Goal: Task Accomplishment & Management: Manage account settings

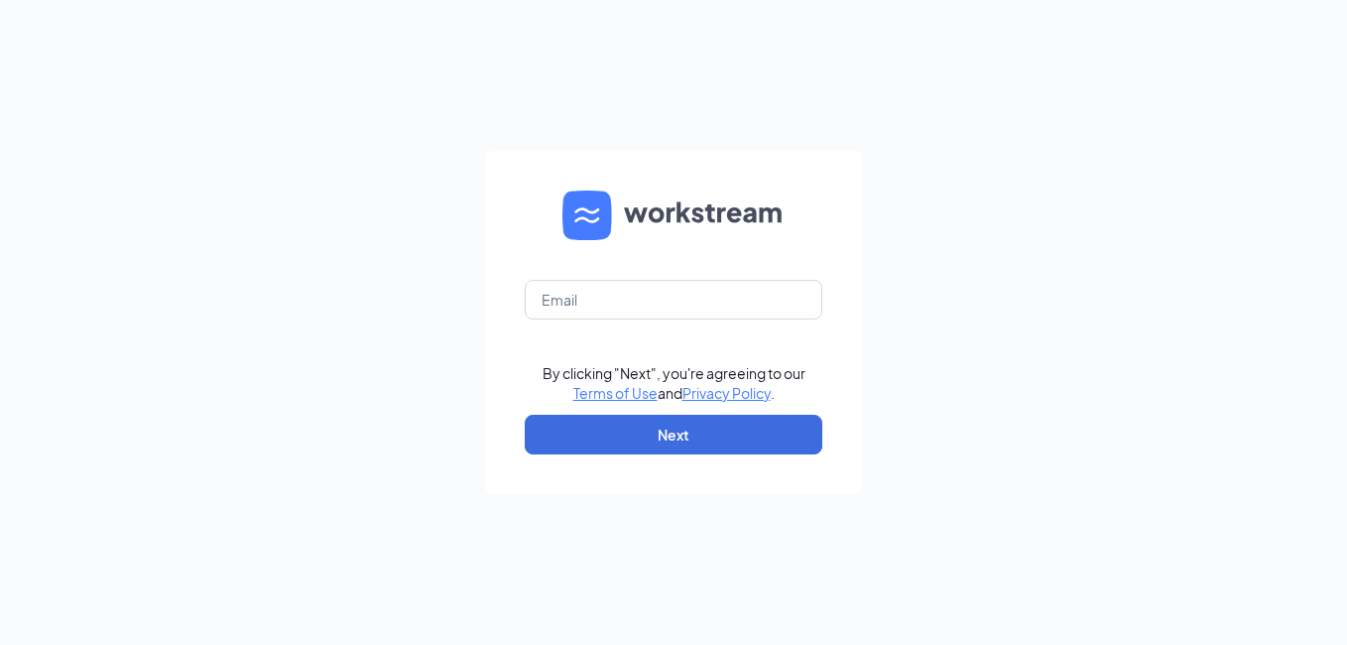
click at [661, 275] on form "By clicking "Next", you're agreeing to our Terms of Use and Privacy Policy . Ne…" at bounding box center [673, 322] width 377 height 343
click at [658, 303] on input "text" at bounding box center [674, 300] width 298 height 40
type input "[EMAIL_ADDRESS][DOMAIN_NAME]"
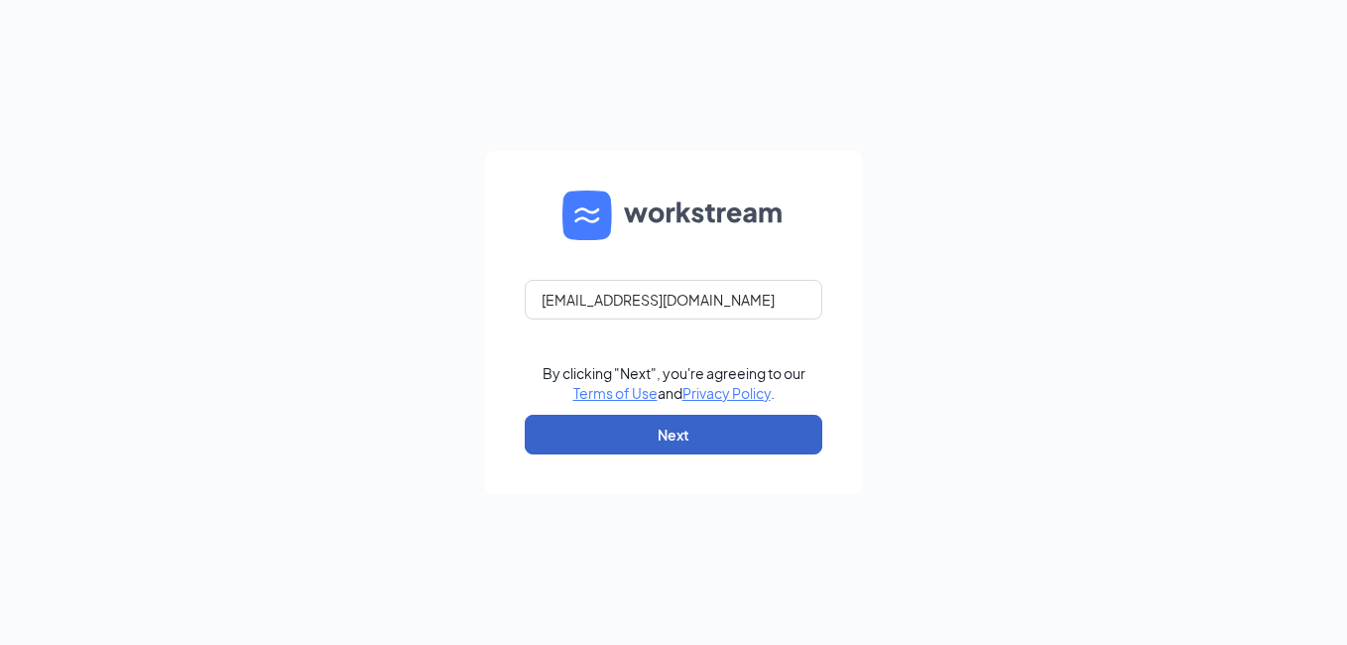
click at [641, 432] on button "Next" at bounding box center [674, 435] width 298 height 40
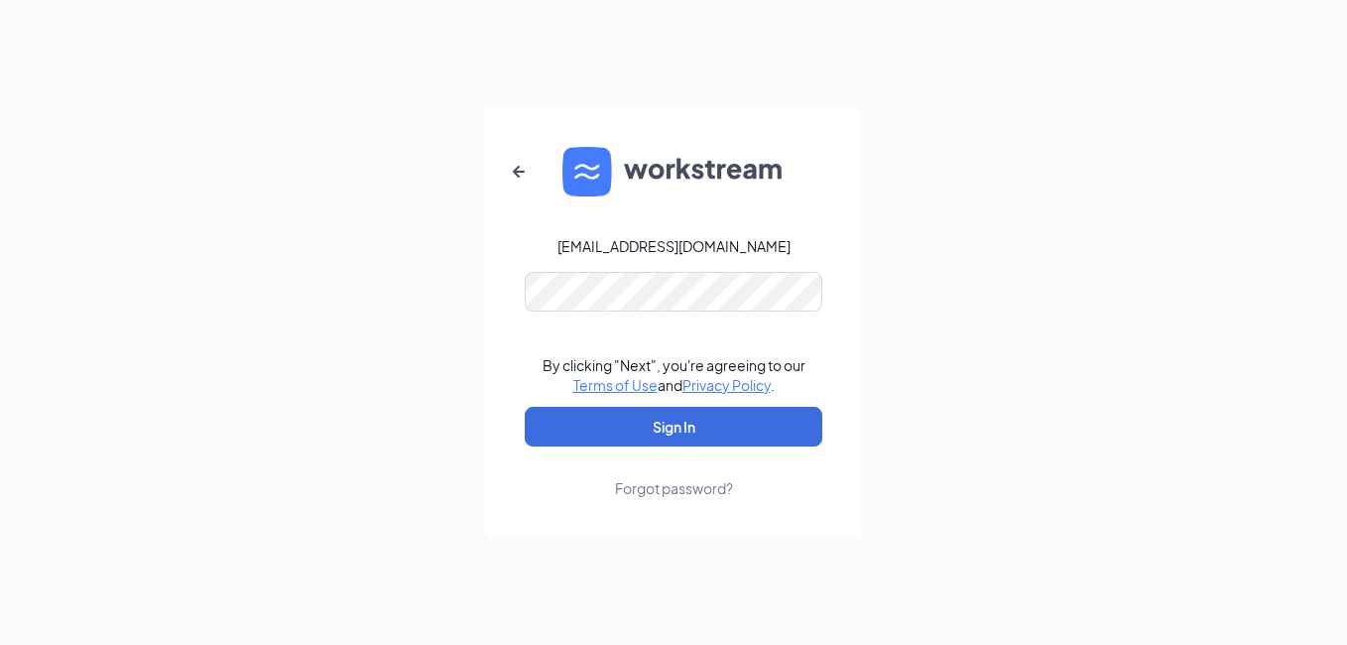
drag, startPoint x: 687, startPoint y: 423, endPoint x: 887, endPoint y: 368, distance: 206.7
click at [687, 422] on button "Sign In" at bounding box center [674, 427] width 298 height 40
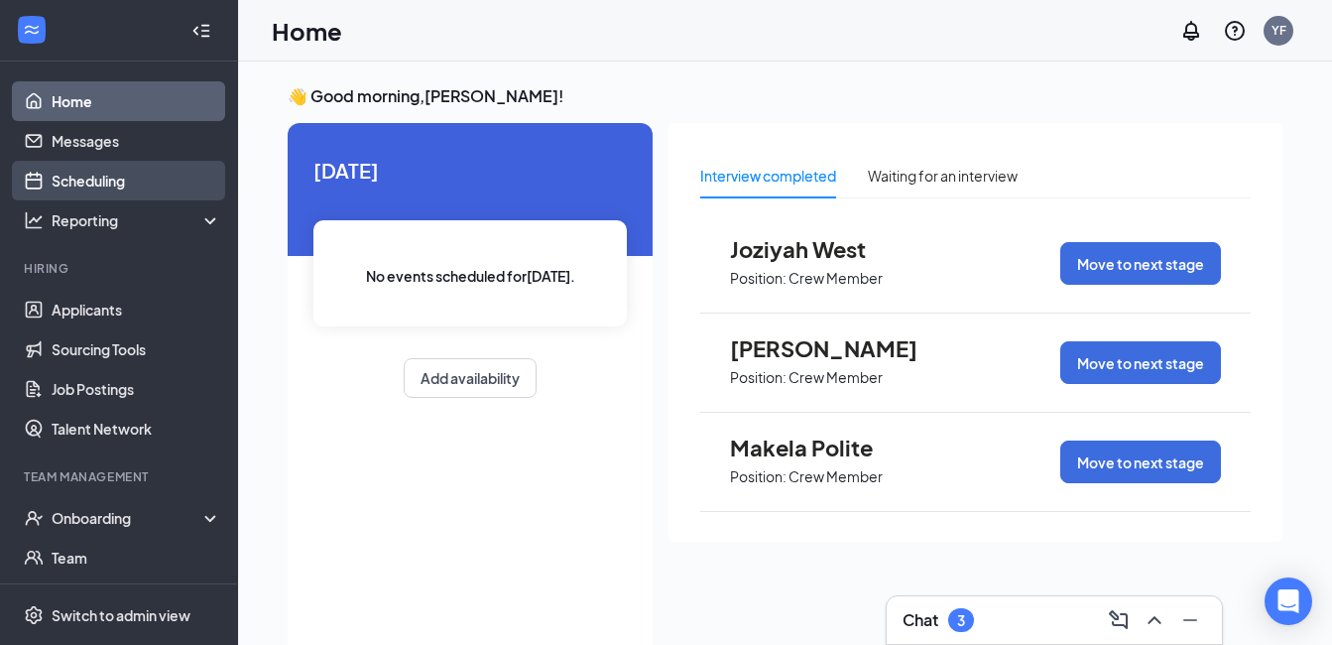
click at [70, 179] on link "Scheduling" at bounding box center [137, 181] width 170 height 40
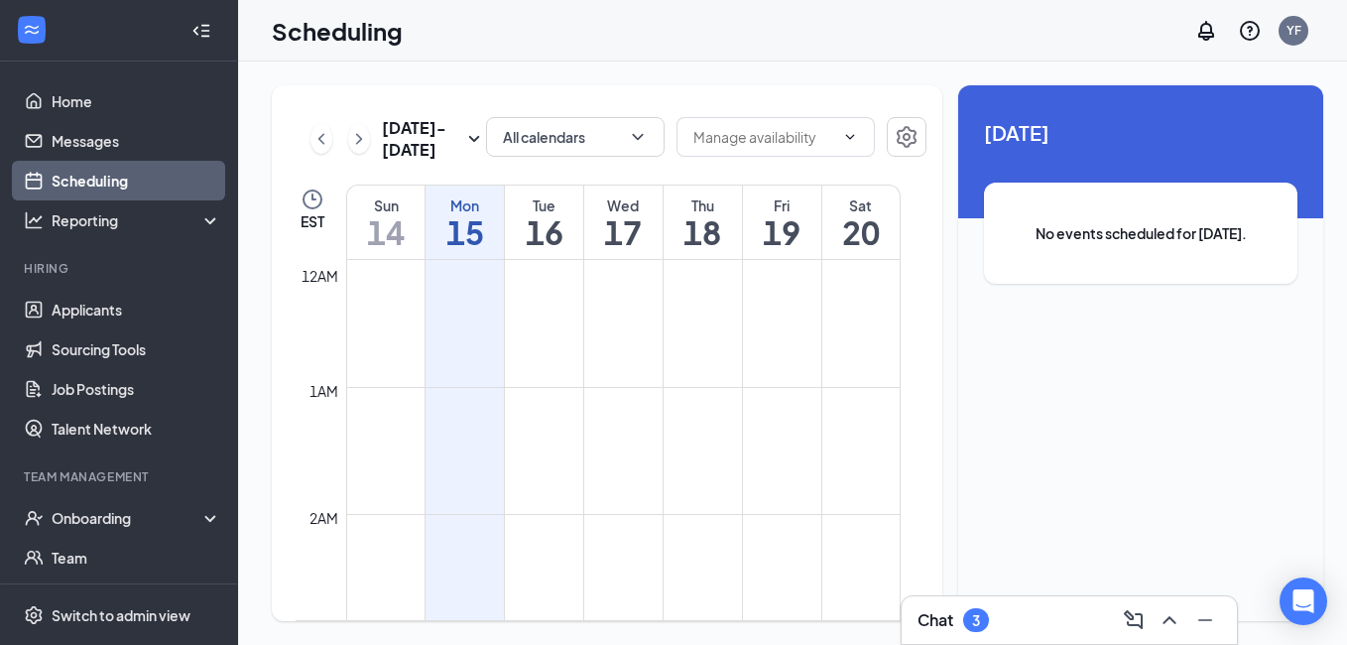
scroll to position [975, 0]
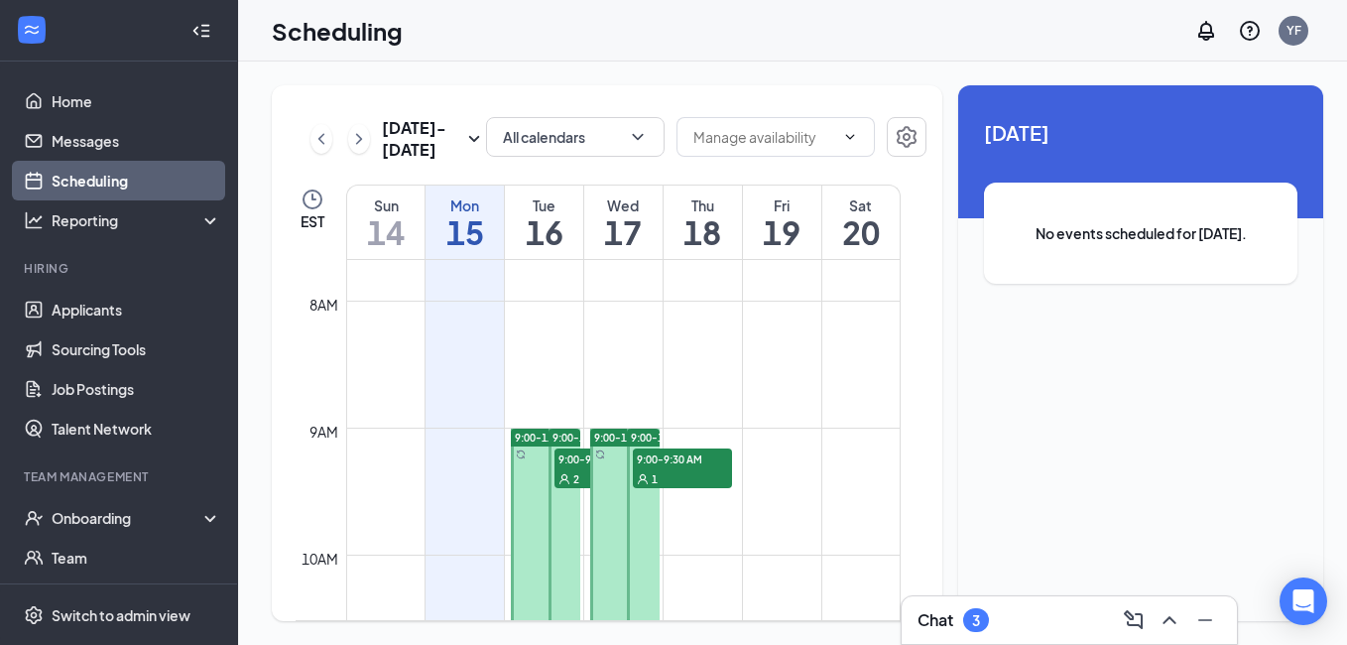
click at [526, 437] on span "9:00-11:00 AM" at bounding box center [550, 437] width 71 height 14
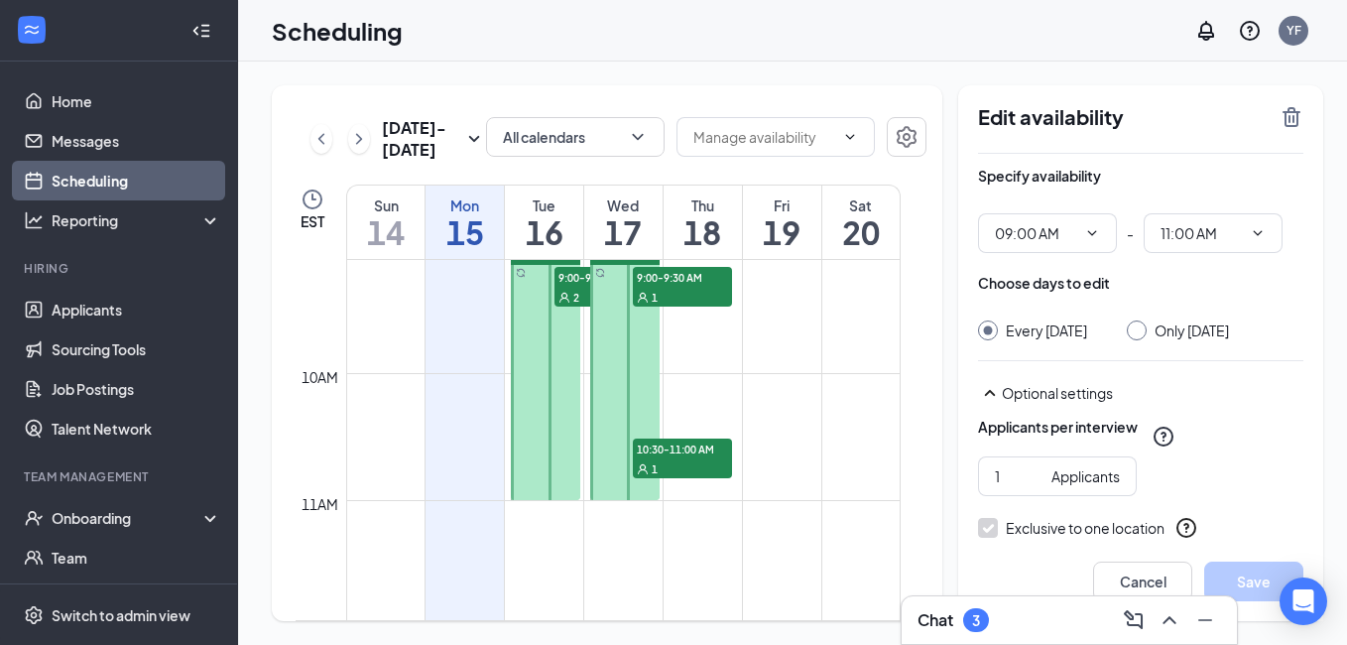
scroll to position [1173, 0]
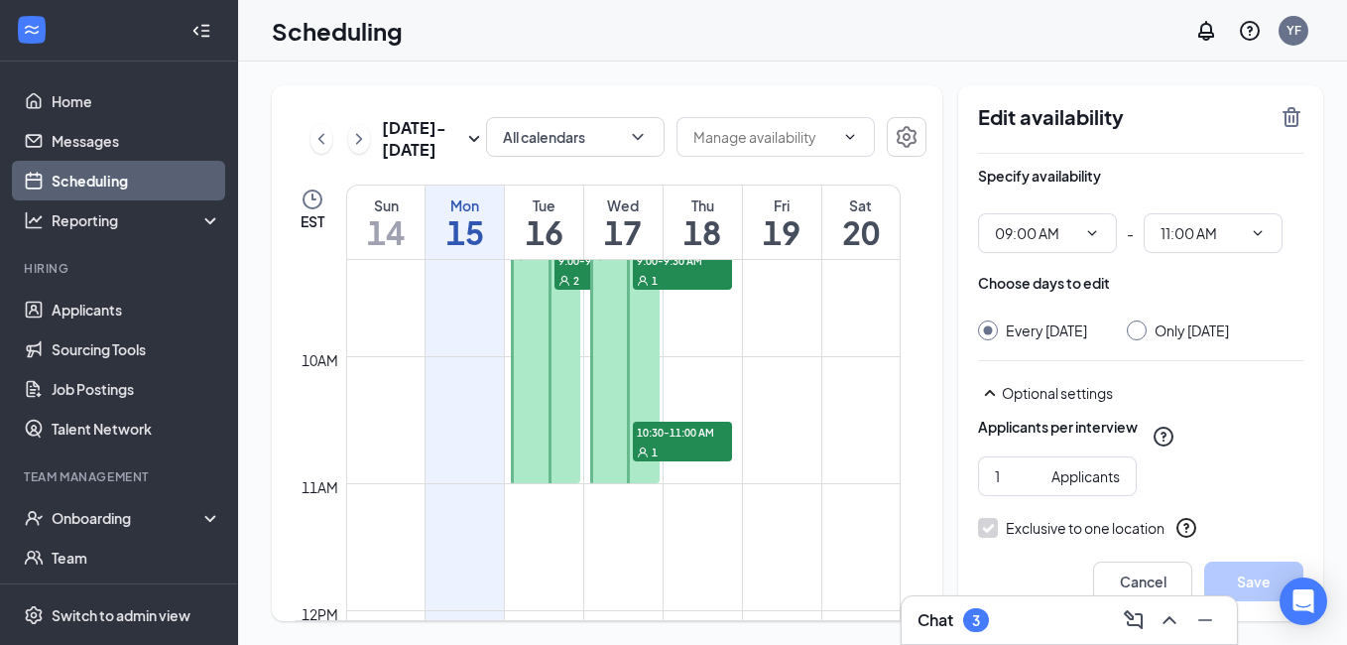
click at [568, 271] on div "2" at bounding box center [603, 280] width 99 height 20
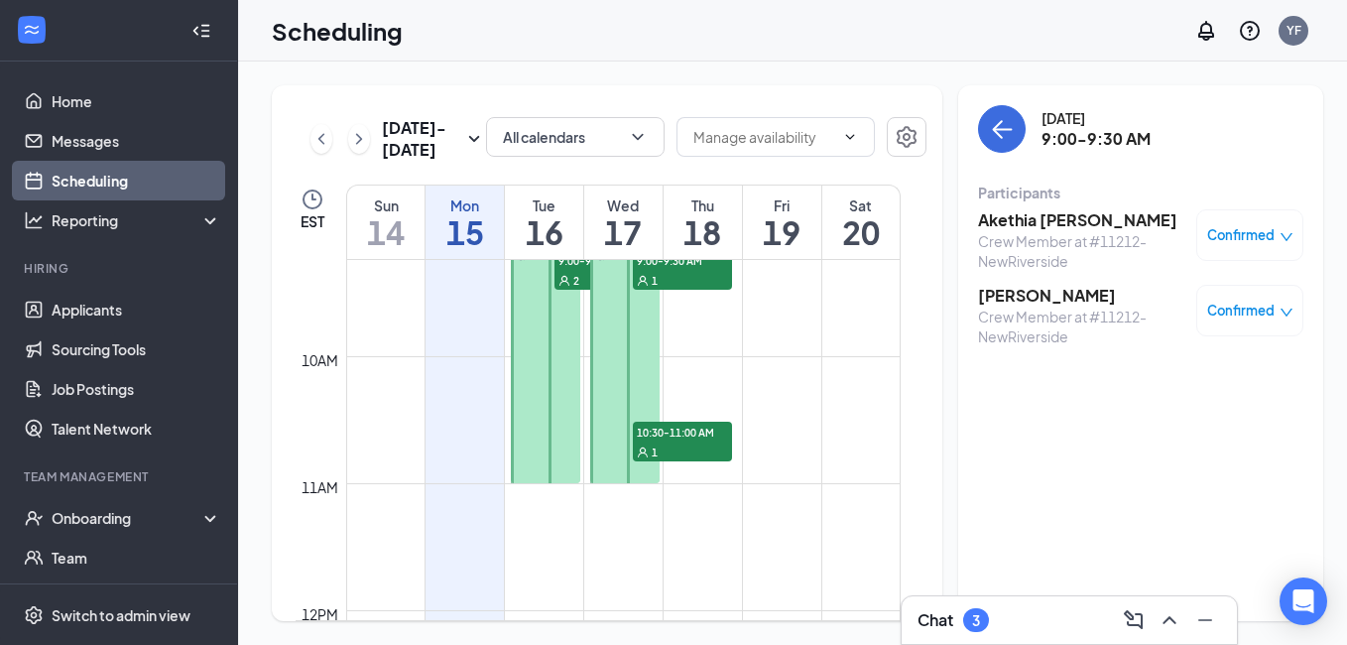
click at [652, 278] on span "1" at bounding box center [655, 281] width 6 height 14
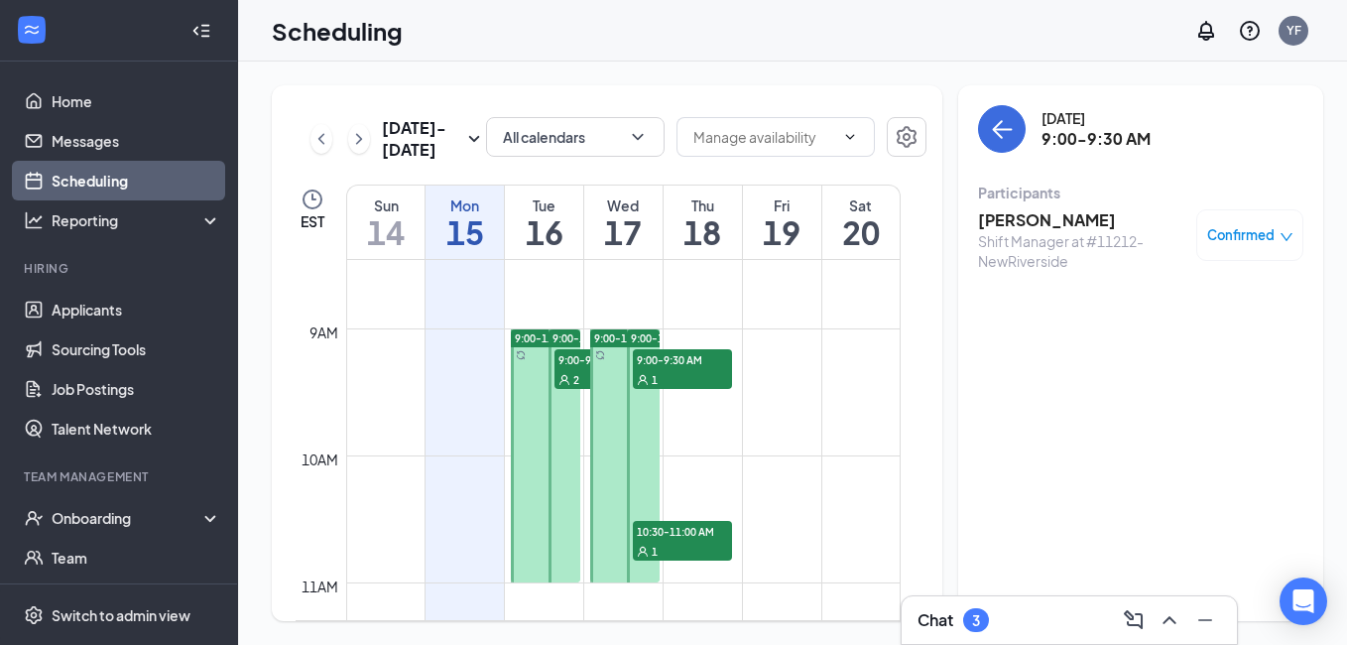
click at [690, 542] on div "1" at bounding box center [682, 551] width 99 height 20
click at [598, 380] on div at bounding box center [624, 455] width 69 height 253
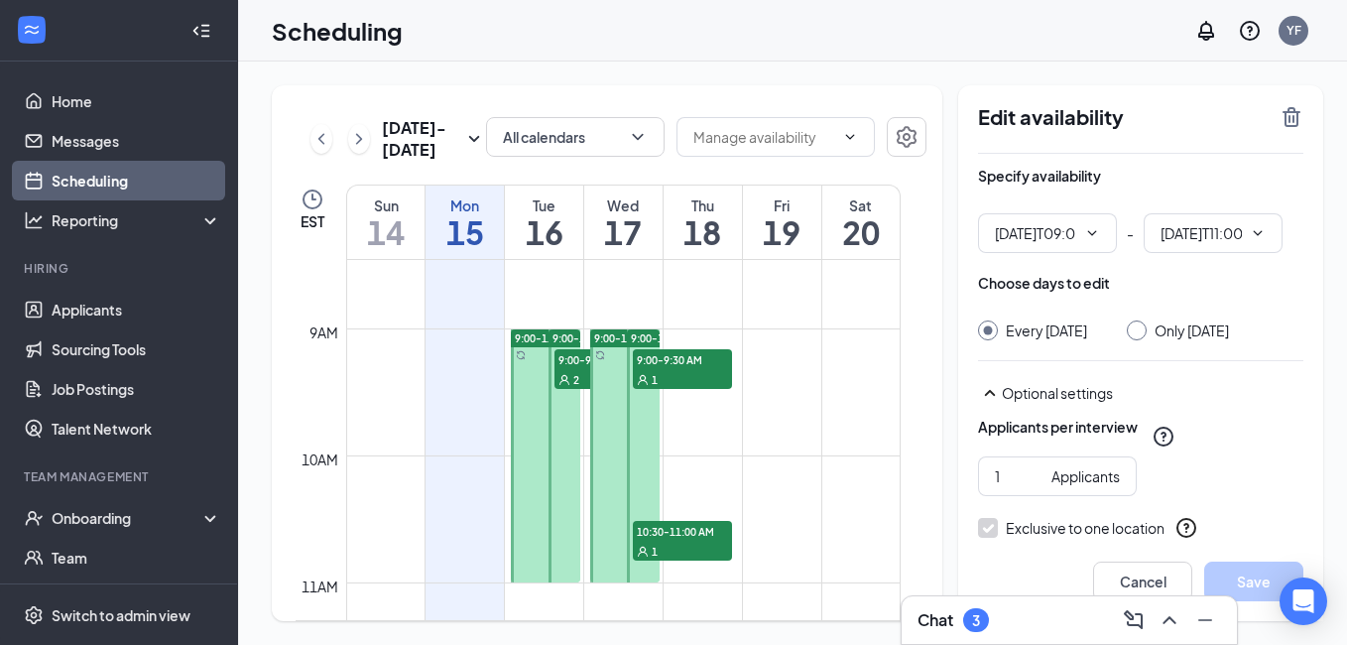
type input "09:00 AM"
type input "11:00 AM"
click at [567, 365] on span "9:00-9:30 AM" at bounding box center [603, 359] width 99 height 20
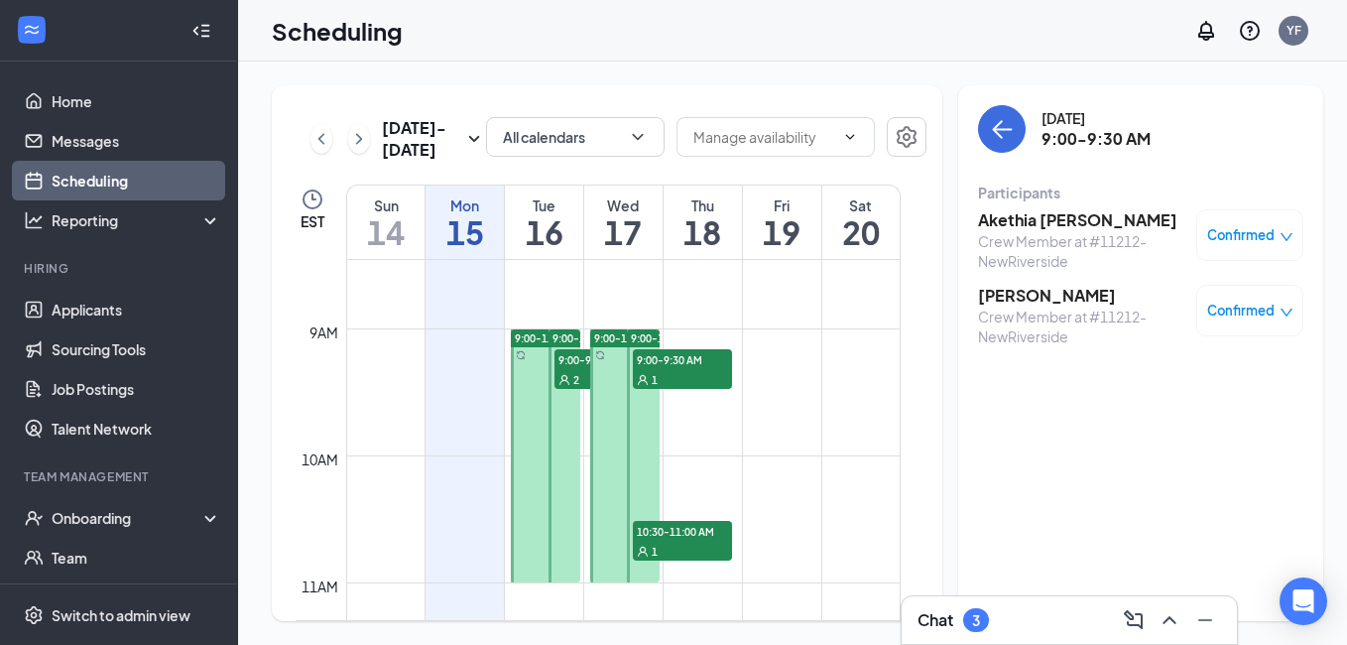
click at [527, 339] on span "9:00-11:00 AM" at bounding box center [550, 338] width 71 height 14
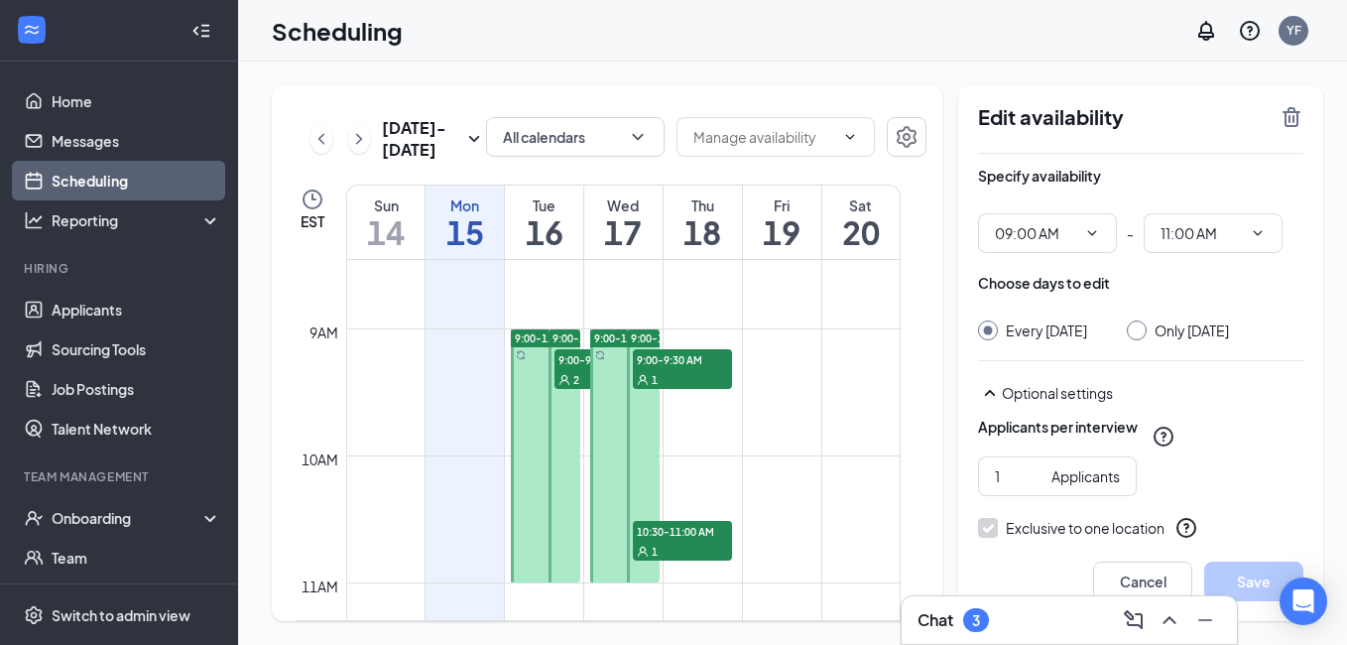
click at [570, 355] on span "9:00-9:30 AM" at bounding box center [603, 359] width 99 height 20
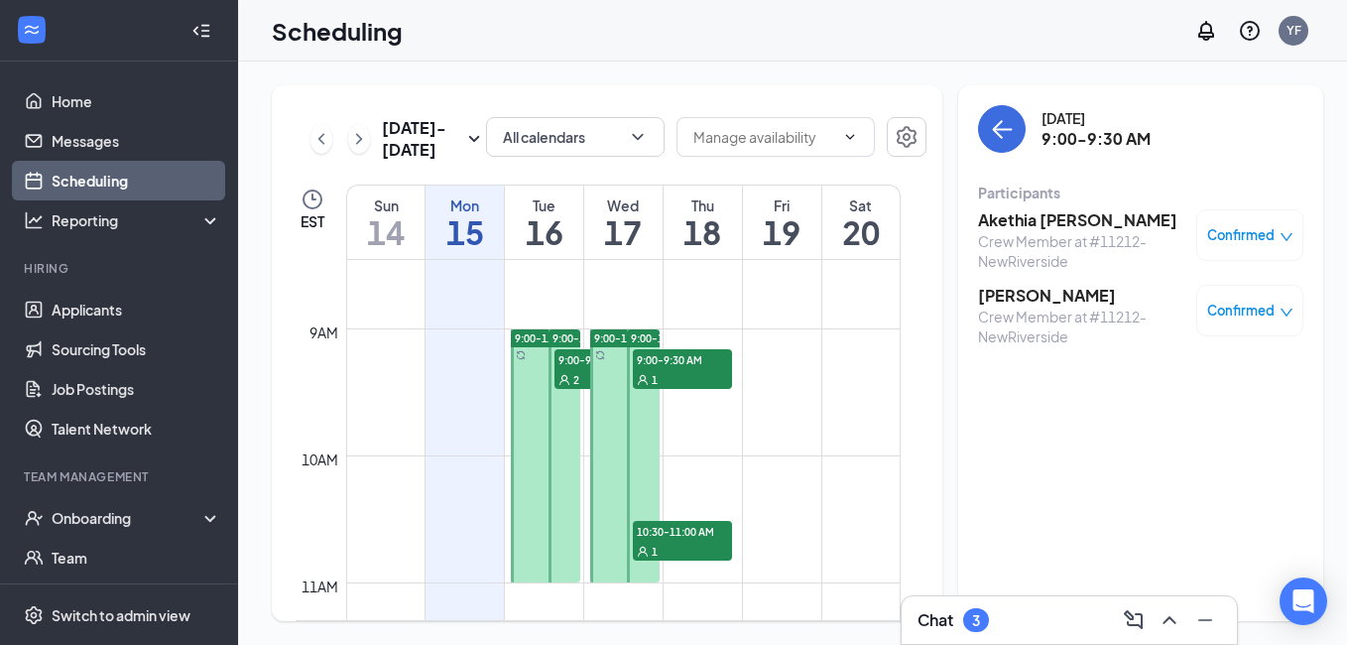
click at [611, 340] on span "9:00-11:00 AM" at bounding box center [629, 338] width 71 height 14
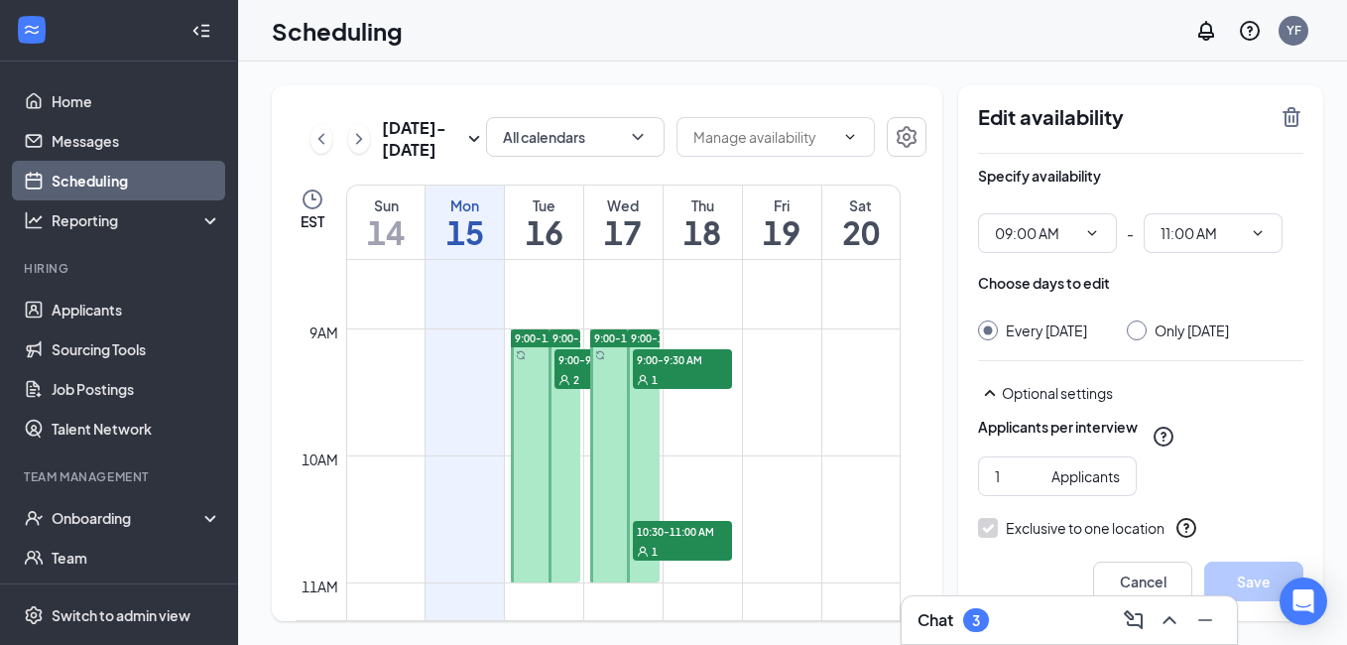
click at [657, 369] on div "9:00-9:30 AM 1" at bounding box center [682, 369] width 99 height 40
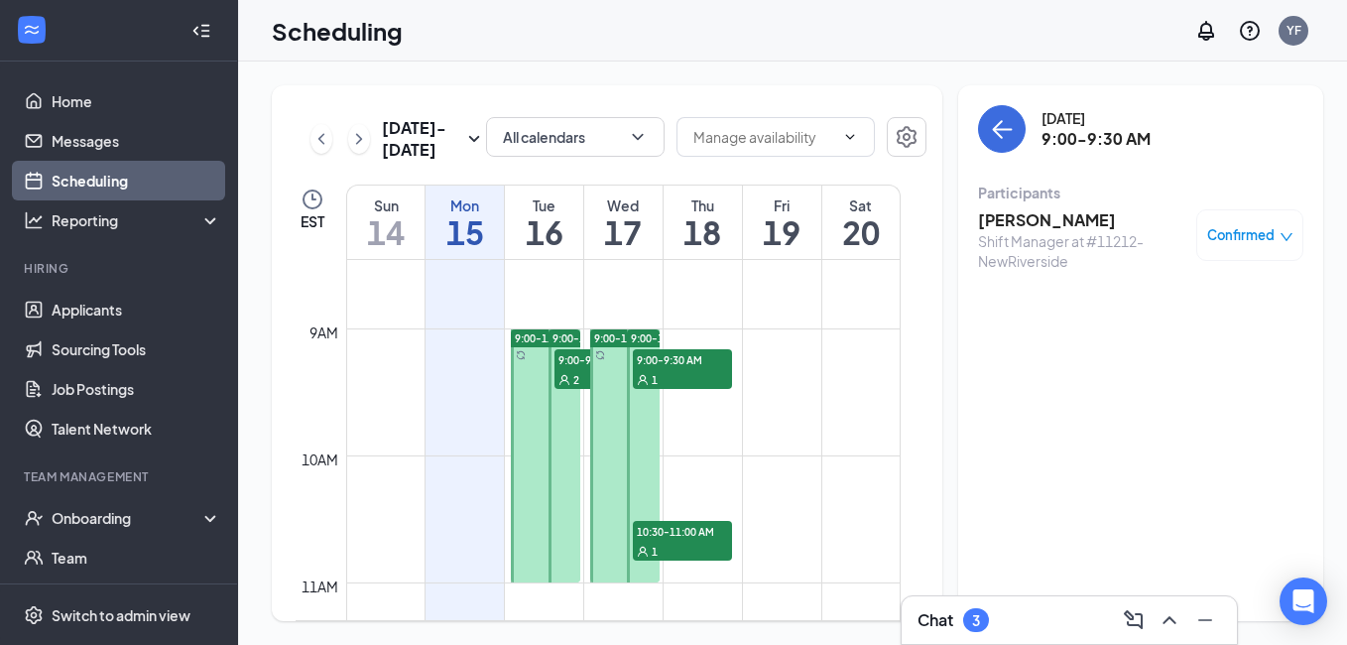
click at [671, 540] on span "10:30-11:00 AM" at bounding box center [682, 531] width 99 height 20
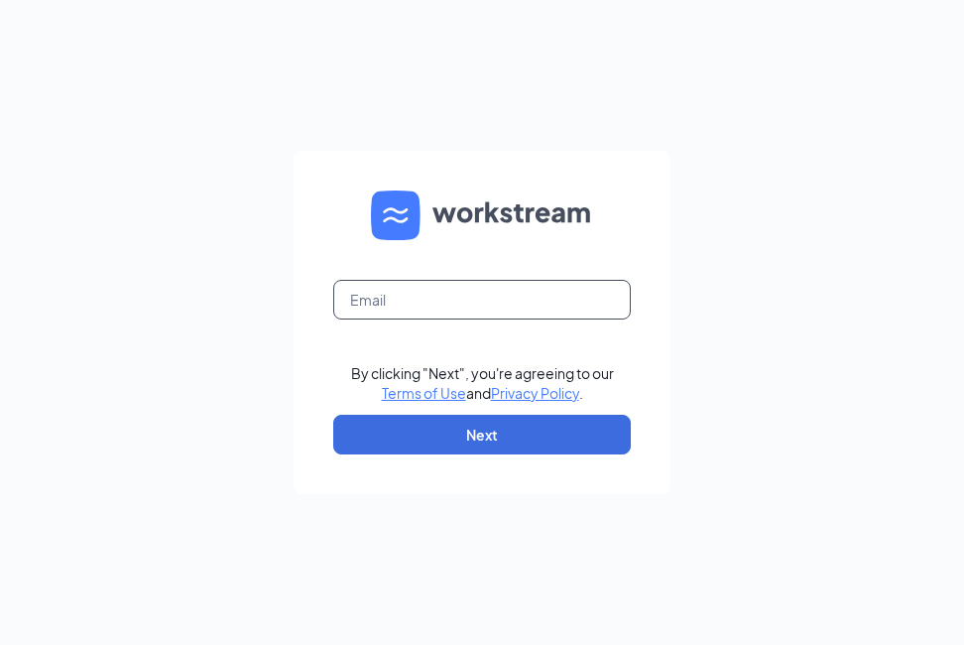
click at [374, 290] on input "text" at bounding box center [482, 300] width 298 height 40
type input "[EMAIL_ADDRESS][DOMAIN_NAME]"
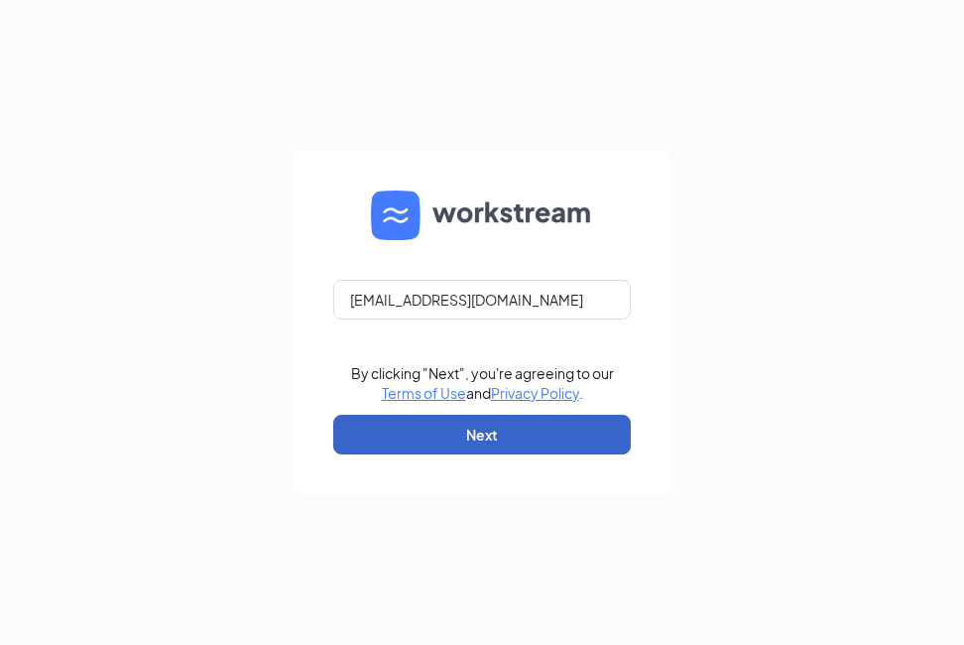
click at [473, 452] on button "Next" at bounding box center [482, 435] width 298 height 40
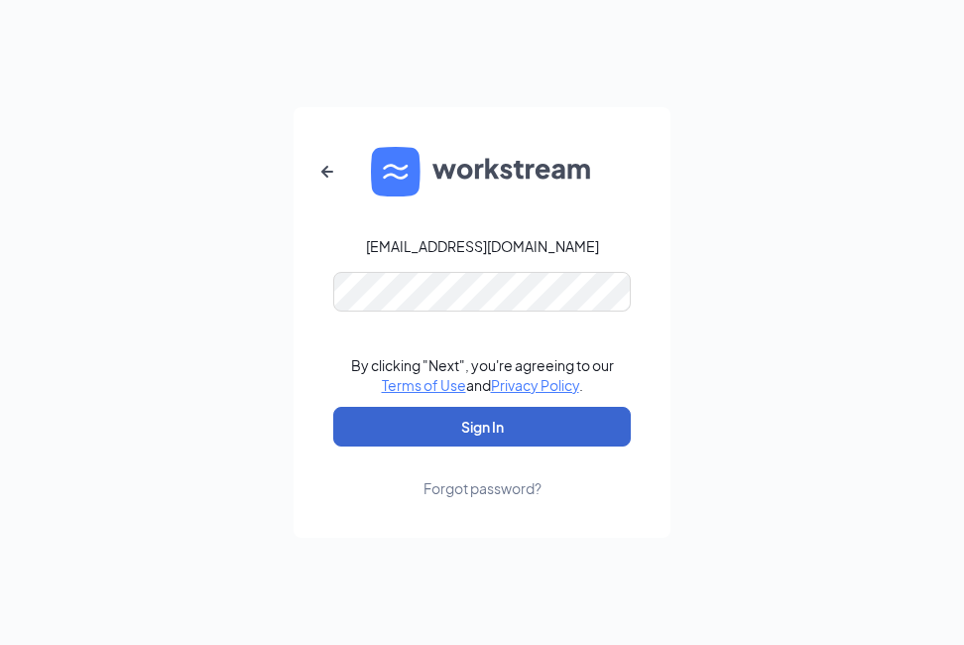
click at [501, 418] on button "Sign In" at bounding box center [482, 427] width 298 height 40
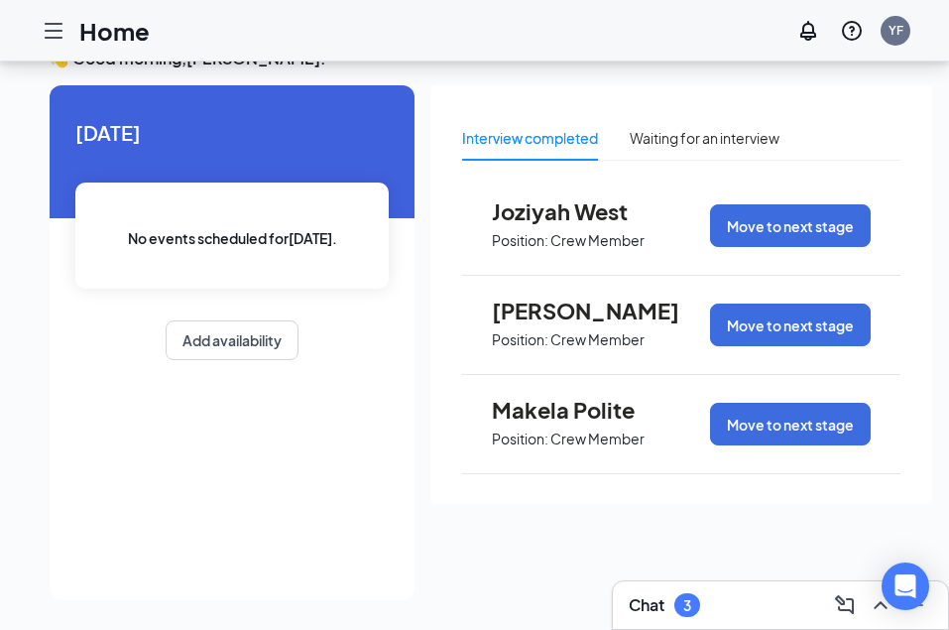
scroll to position [71, 0]
